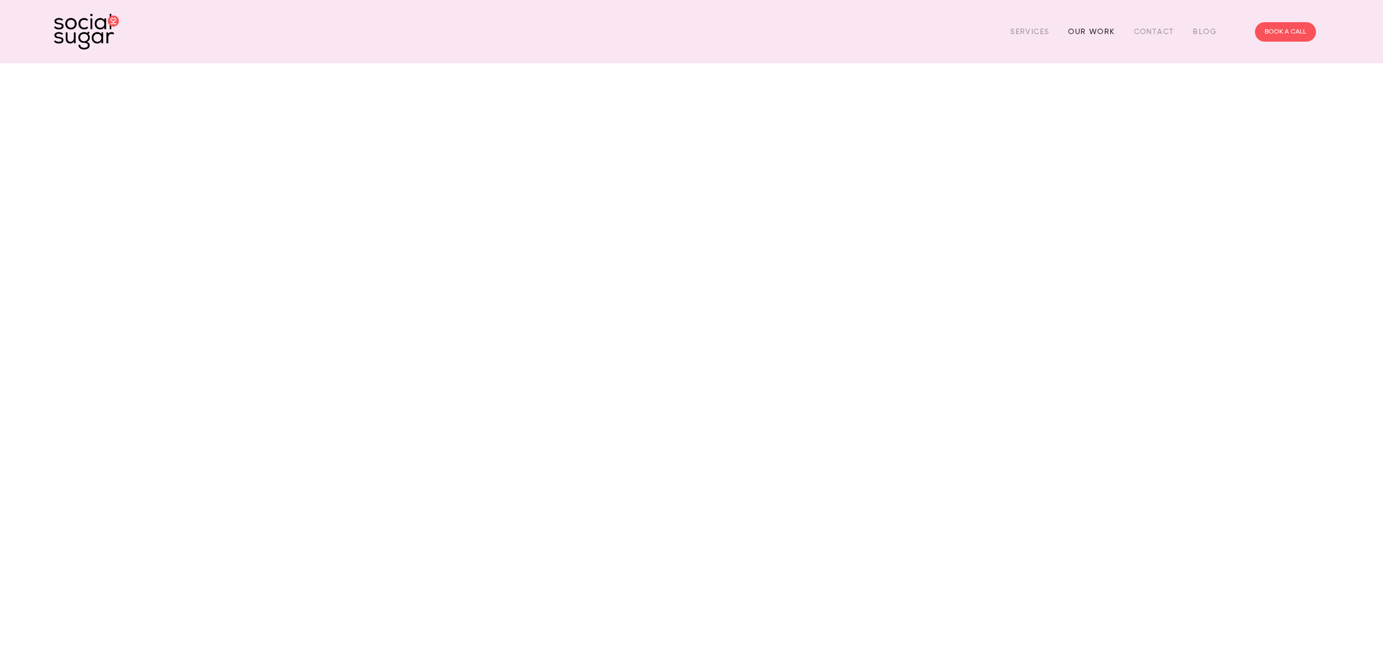
click at [1106, 34] on link "Our Work" at bounding box center [1091, 31] width 46 height 17
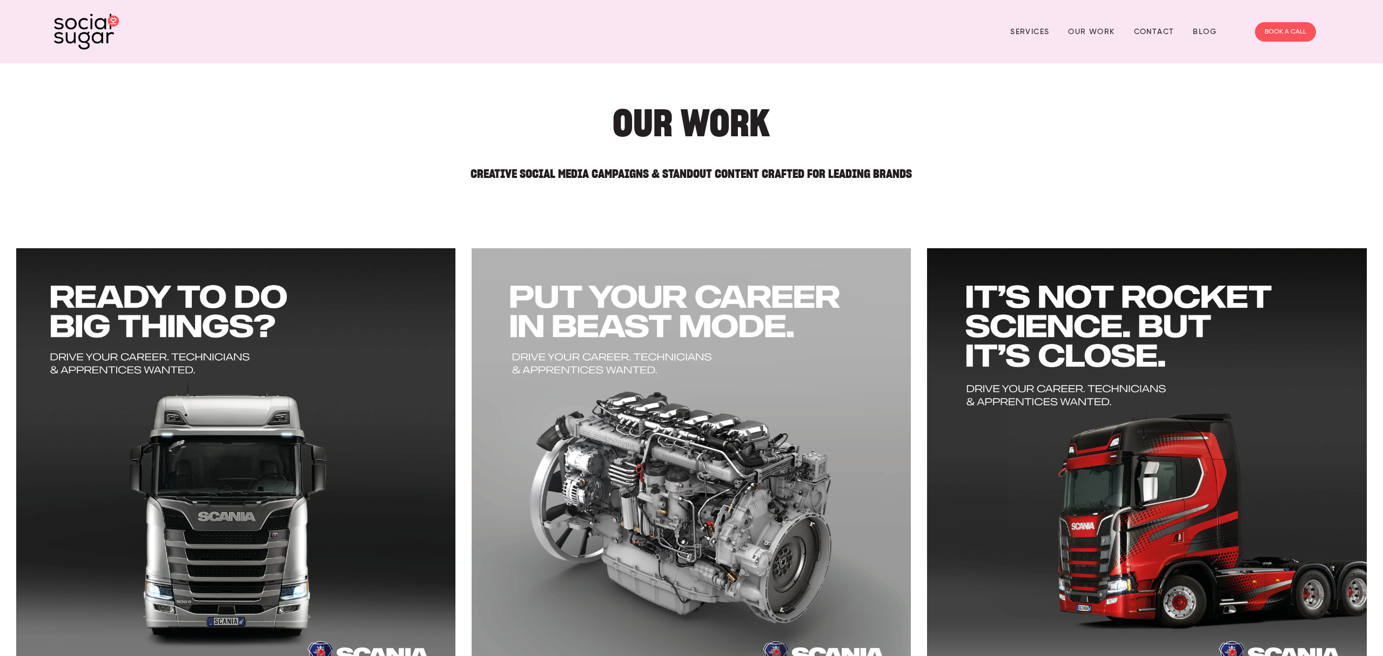
scroll to position [580, 0]
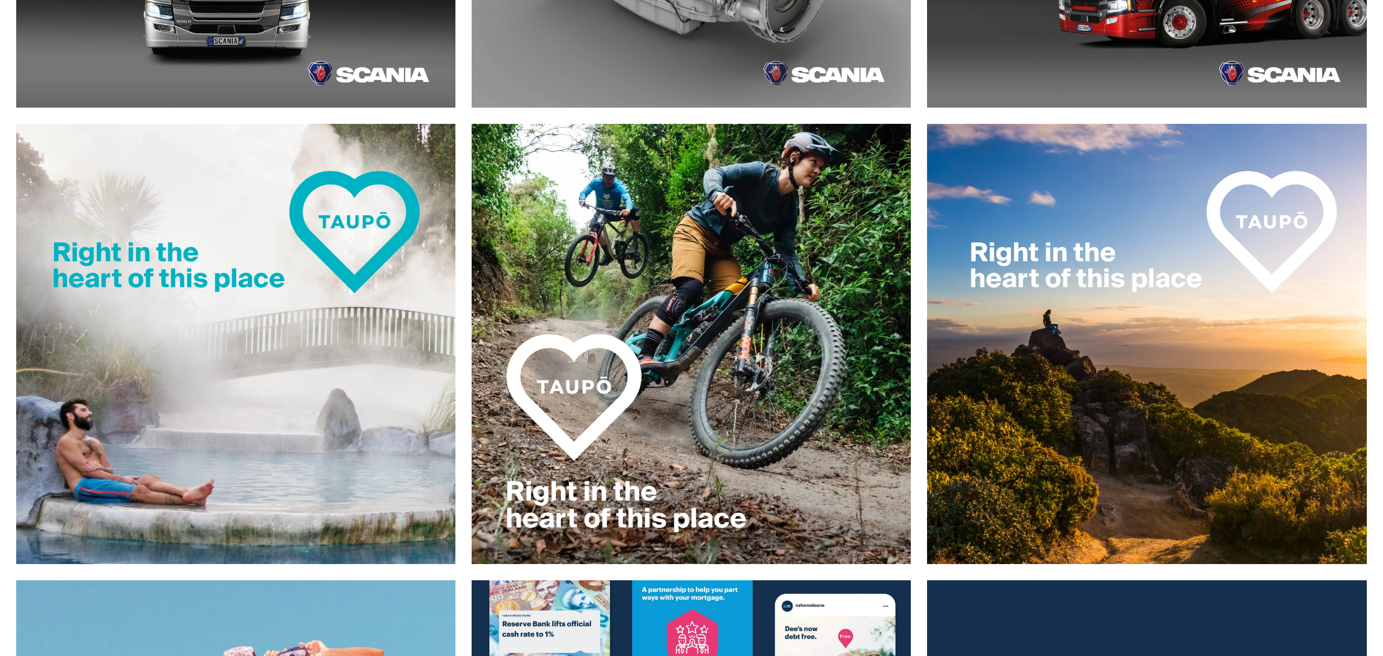
click at [372, 251] on img at bounding box center [236, 343] width 440 height 440
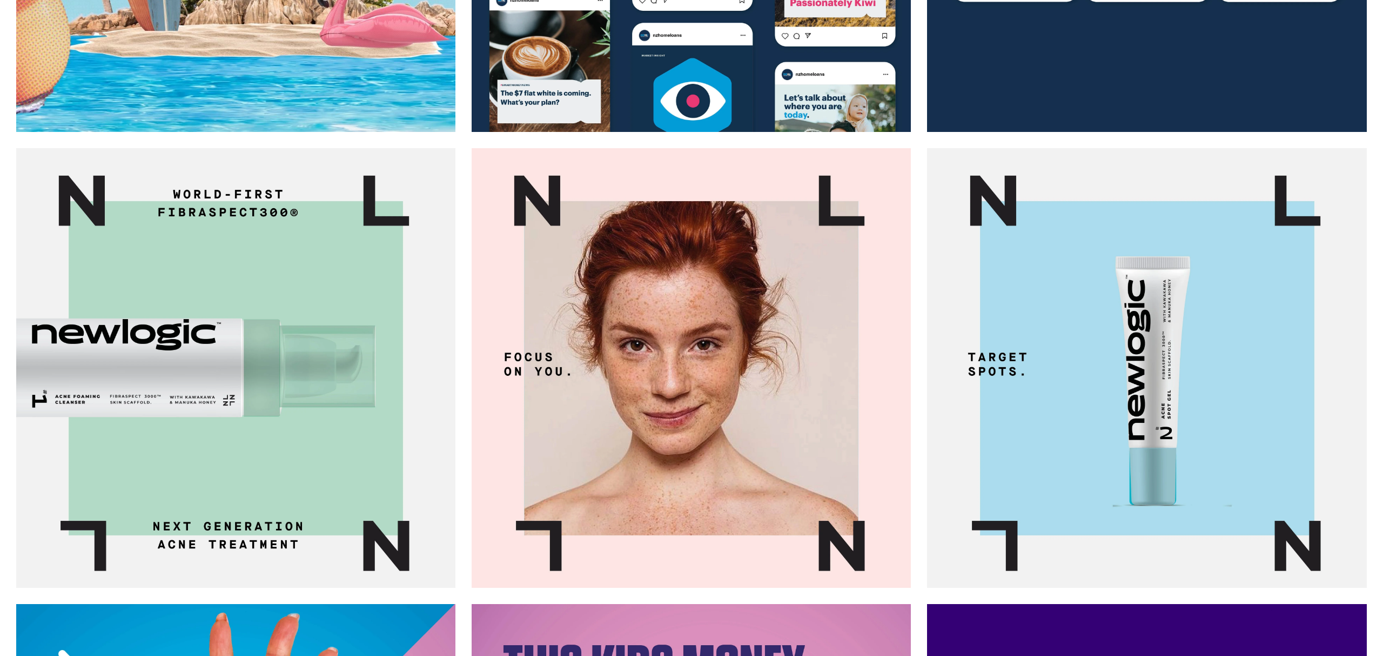
scroll to position [0, 0]
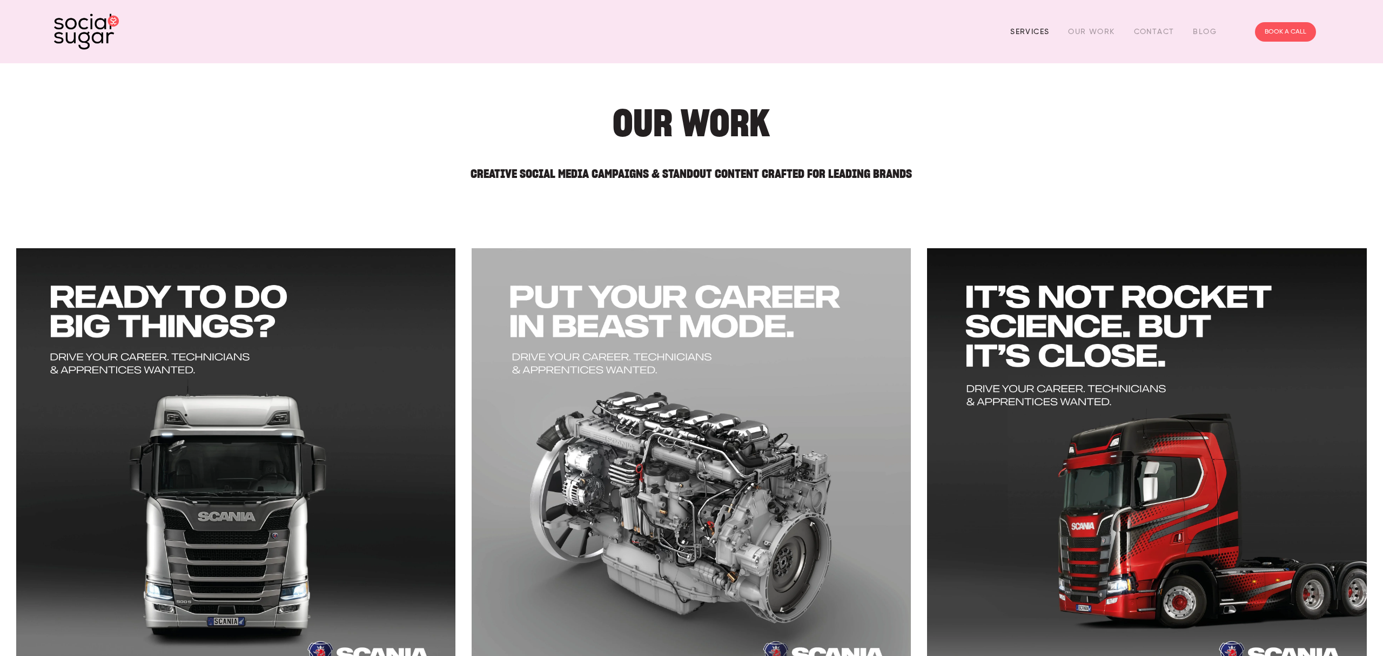
click at [1040, 34] on link "Services" at bounding box center [1030, 31] width 39 height 17
